Goal: Task Accomplishment & Management: Complete application form

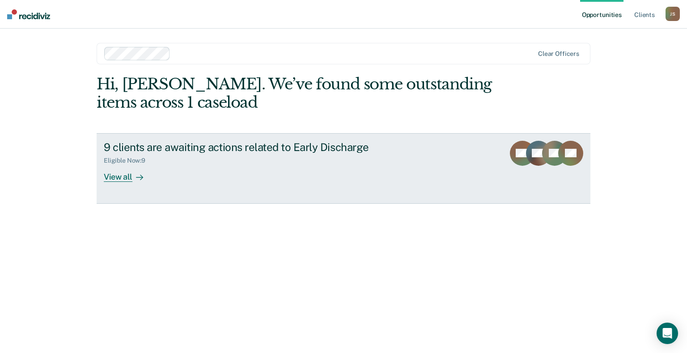
click at [119, 175] on div "View all" at bounding box center [129, 173] width 50 height 17
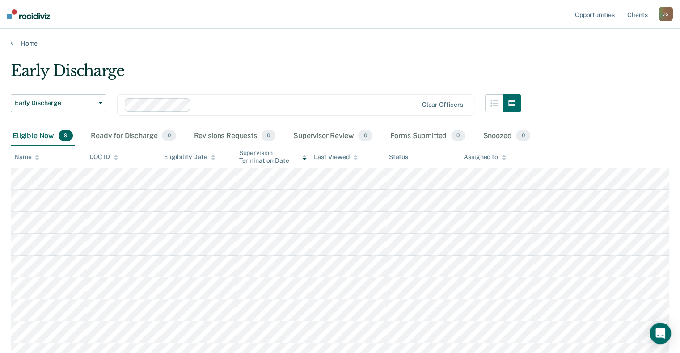
scroll to position [76, 0]
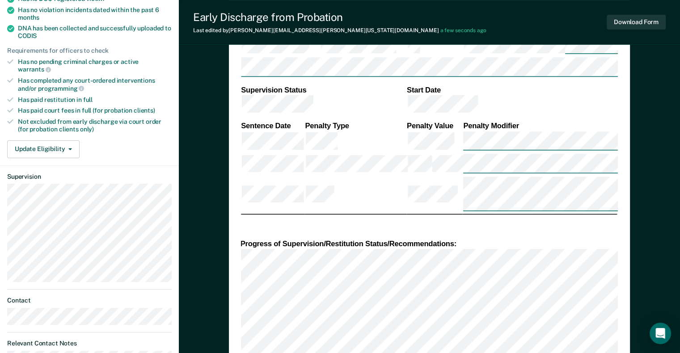
click at [593, 292] on div "DEPARTMENT OF CORRECTIONS CBC DISCHARGE REPORT Date: ICON #: NAME: CITIZENSHIP …" at bounding box center [429, 222] width 377 height 735
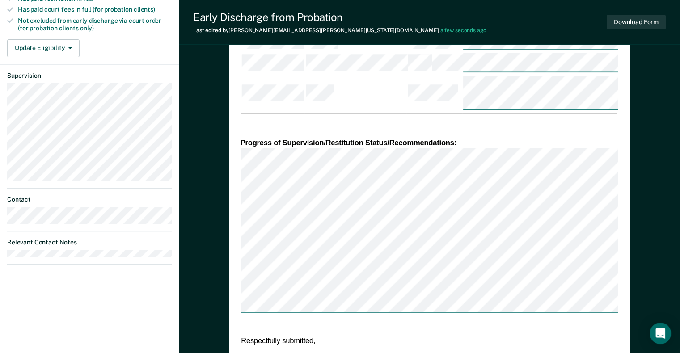
scroll to position [332, 0]
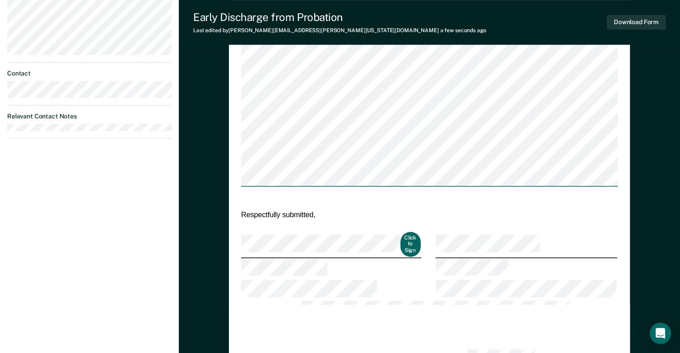
scroll to position [454, 0]
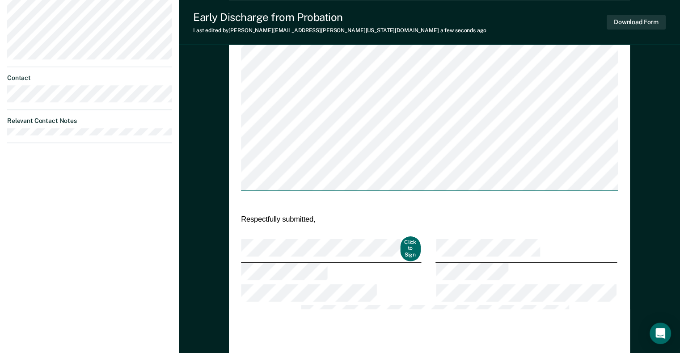
click at [285, 214] on td "Respectfully submitted," at bounding box center [331, 219] width 181 height 11
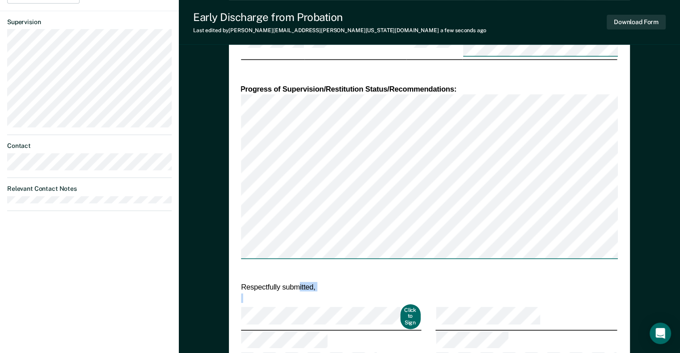
drag, startPoint x: 290, startPoint y: 165, endPoint x: 298, endPoint y: 159, distance: 10.2
click at [298, 282] on table "Respectfully submitted, Click to Sign Region/Work Unit: Distribution: Judge, Co…" at bounding box center [429, 343] width 377 height 122
click at [298, 282] on td "Respectfully submitted," at bounding box center [331, 287] width 181 height 11
click at [292, 160] on div at bounding box center [292, 160] width 0 height 0
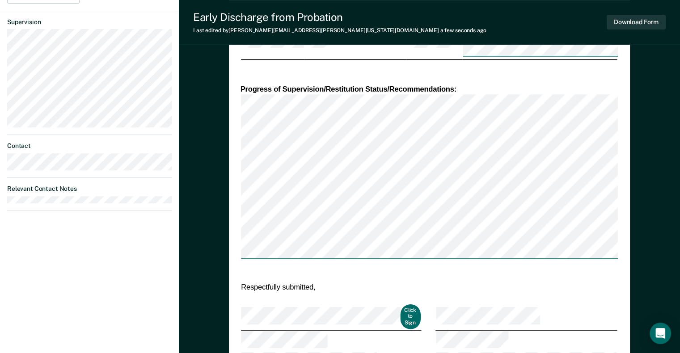
click at [334, 282] on td "Respectfully submitted," at bounding box center [331, 287] width 181 height 11
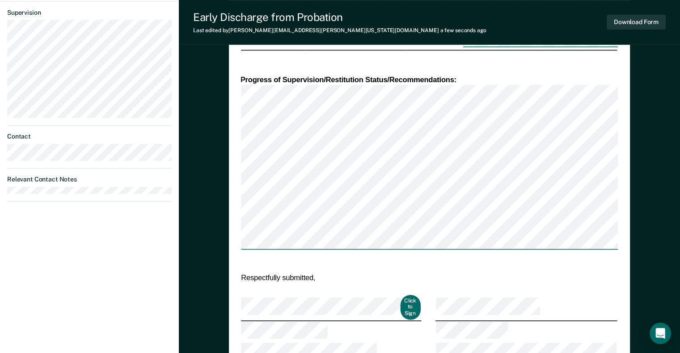
scroll to position [376, 0]
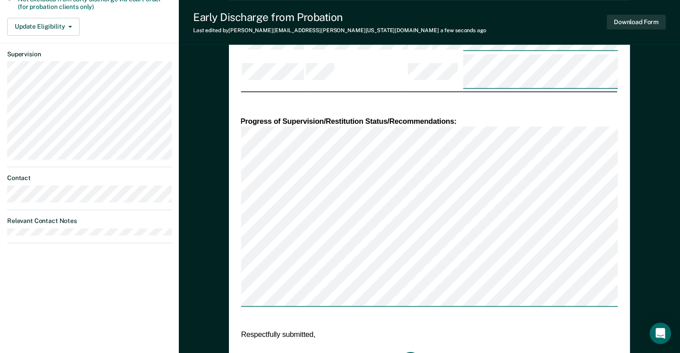
scroll to position [360, 0]
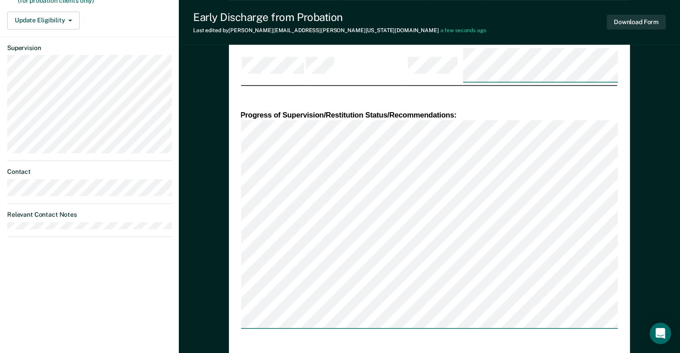
type textarea "x"
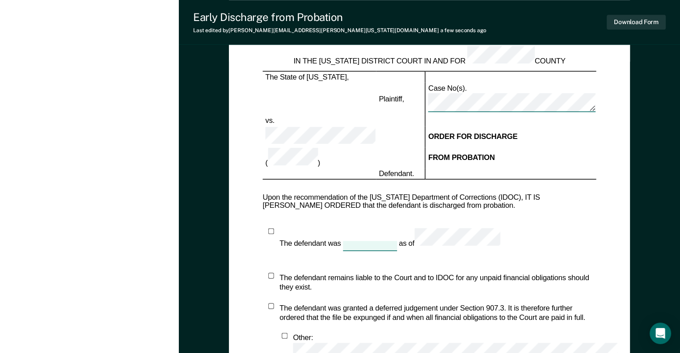
scroll to position [801, 0]
